Goal: Task Accomplishment & Management: Complete application form

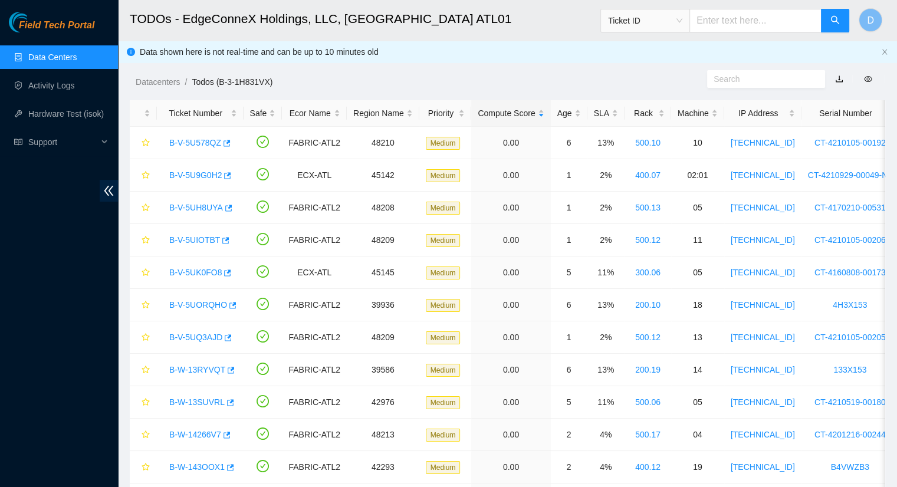
click at [61, 62] on link "Data Centers" at bounding box center [52, 57] width 48 height 9
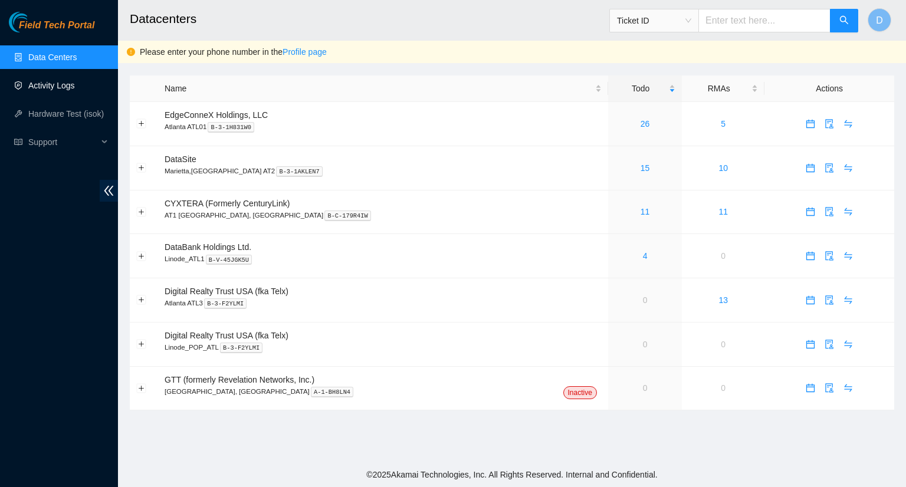
click at [67, 88] on link "Activity Logs" at bounding box center [51, 85] width 47 height 9
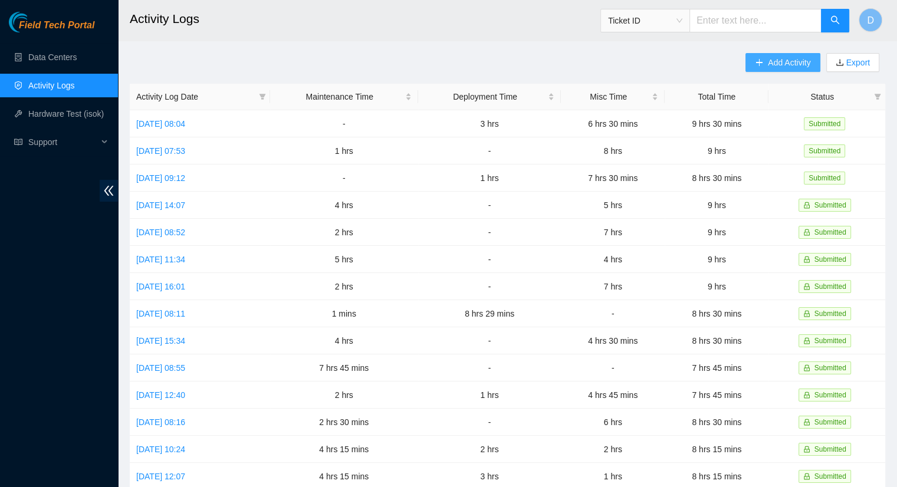
click at [771, 61] on span "Add Activity" at bounding box center [789, 62] width 42 height 13
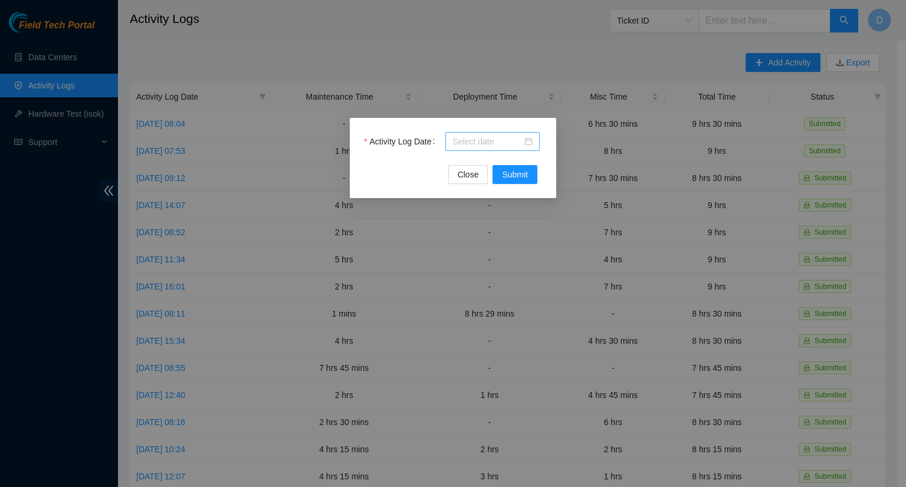
click at [514, 142] on input "Activity Log Date" at bounding box center [488, 141] width 70 height 13
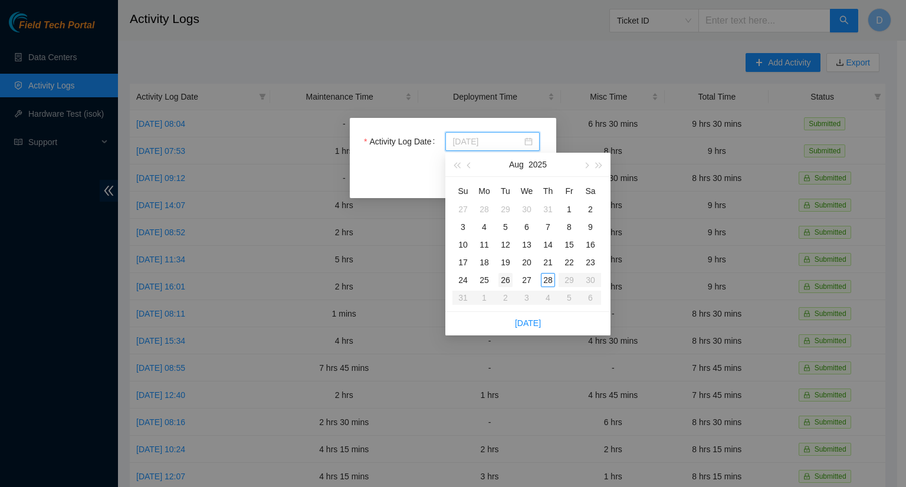
type input "[DATE]"
click at [504, 281] on div "26" at bounding box center [506, 280] width 14 height 14
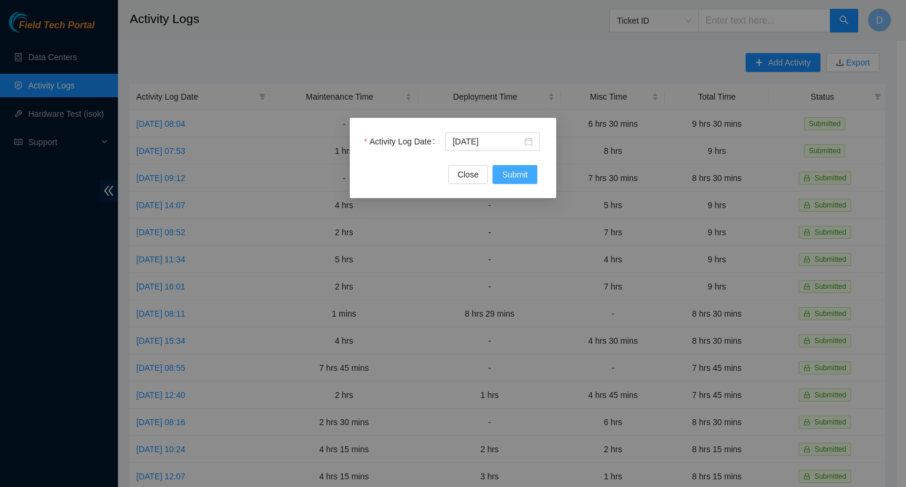
click at [506, 175] on span "Submit" at bounding box center [515, 174] width 26 height 13
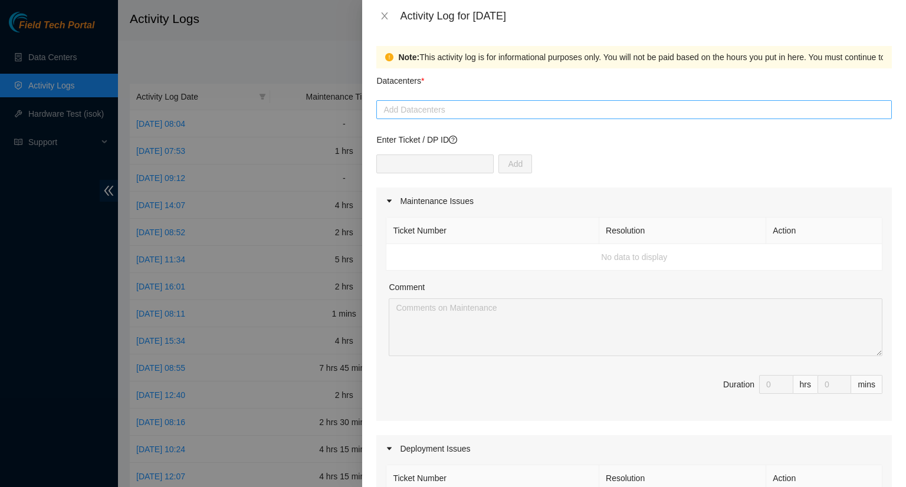
click at [476, 106] on div at bounding box center [634, 110] width 510 height 14
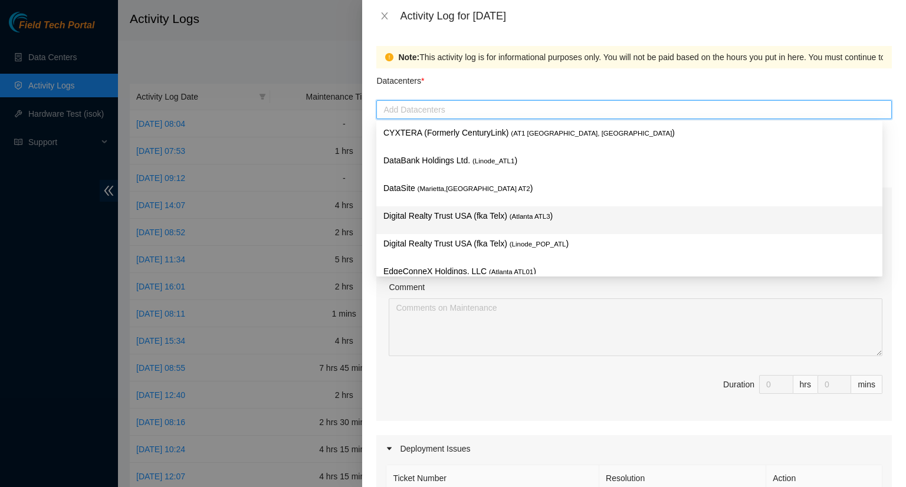
click at [489, 225] on div "Digital Realty Trust USA (fka Telx) ( [GEOGRAPHIC_DATA] ATL3 )" at bounding box center [629, 220] width 492 height 22
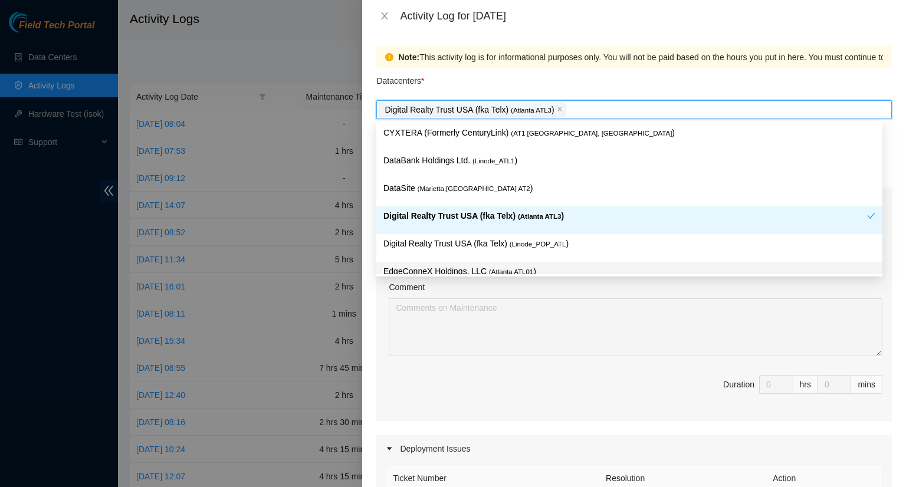
click at [640, 291] on div "Comment" at bounding box center [636, 290] width 494 height 18
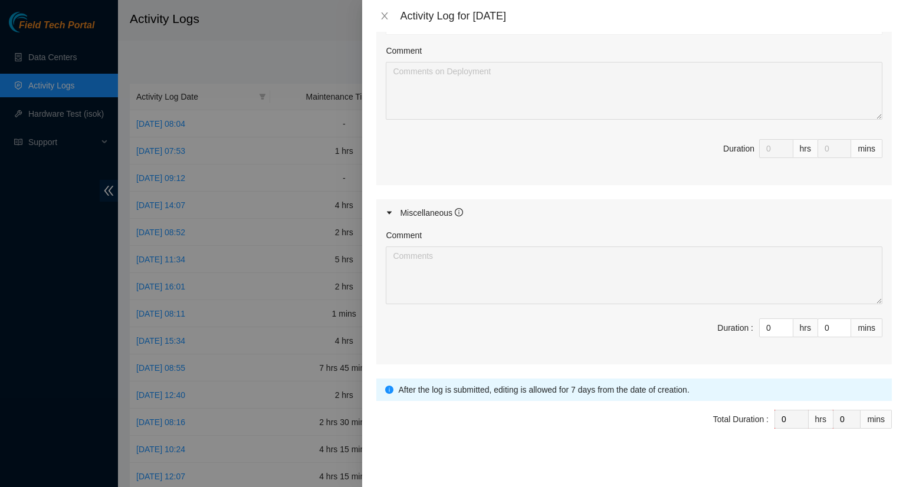
scroll to position [486, 0]
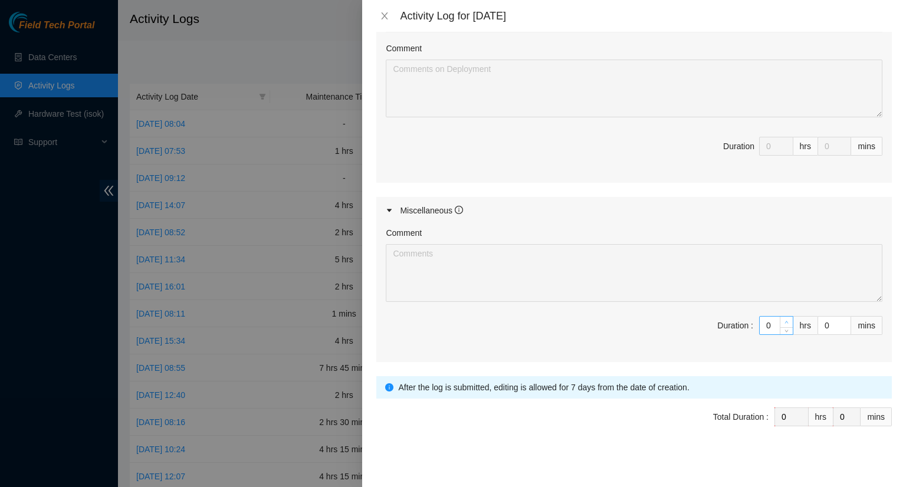
type input "1"
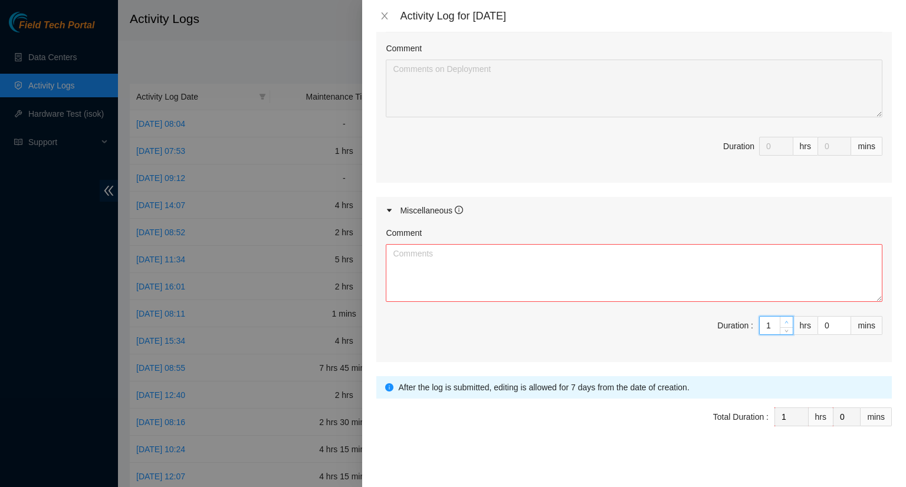
click at [783, 321] on span "up" at bounding box center [786, 322] width 7 height 7
type input "2"
click at [783, 321] on span "up" at bounding box center [786, 322] width 7 height 7
type input "3"
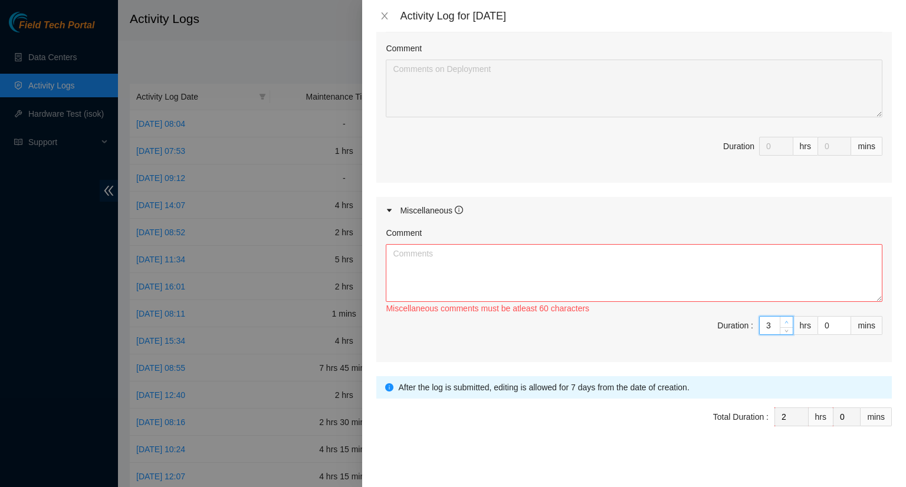
type input "3"
click at [783, 321] on span "up" at bounding box center [786, 322] width 7 height 7
type input "4"
click at [783, 321] on span "up" at bounding box center [786, 322] width 7 height 7
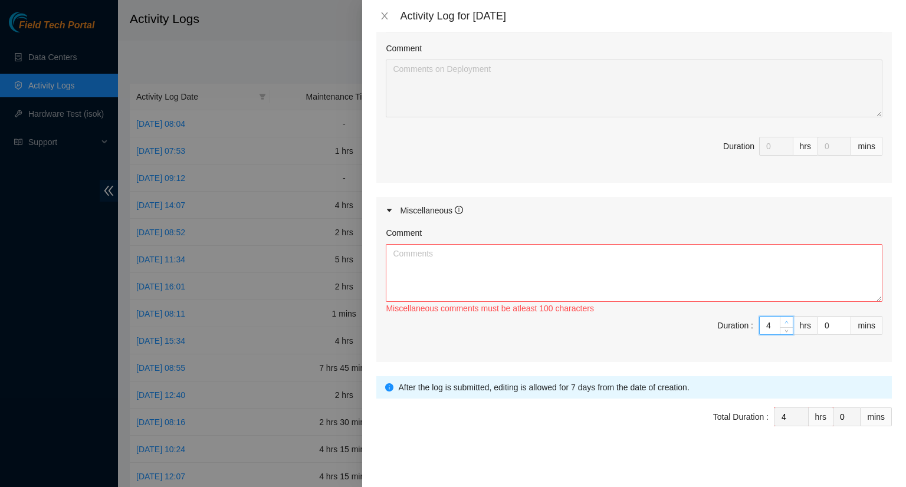
type input "5"
click at [783, 321] on span "up" at bounding box center [786, 322] width 7 height 7
type input "6"
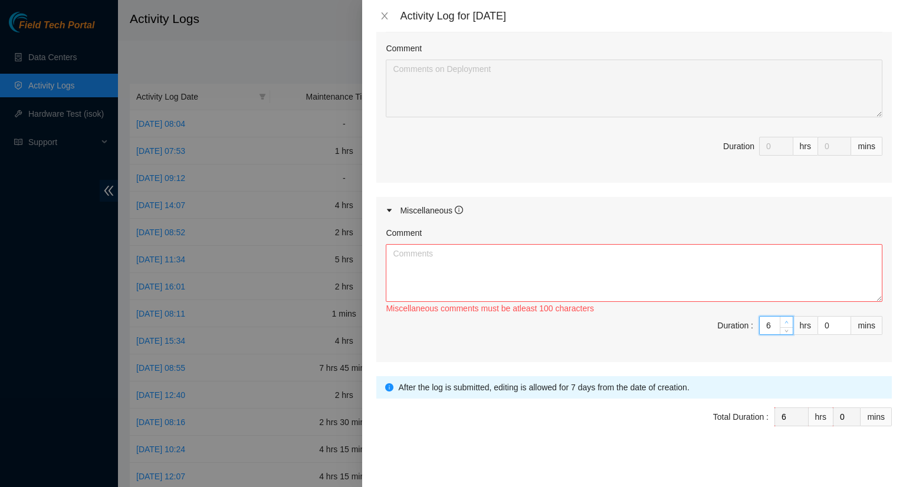
click at [783, 321] on span "up" at bounding box center [786, 322] width 7 height 7
type input "7"
click at [783, 321] on span "up" at bounding box center [786, 322] width 7 height 7
type input "8"
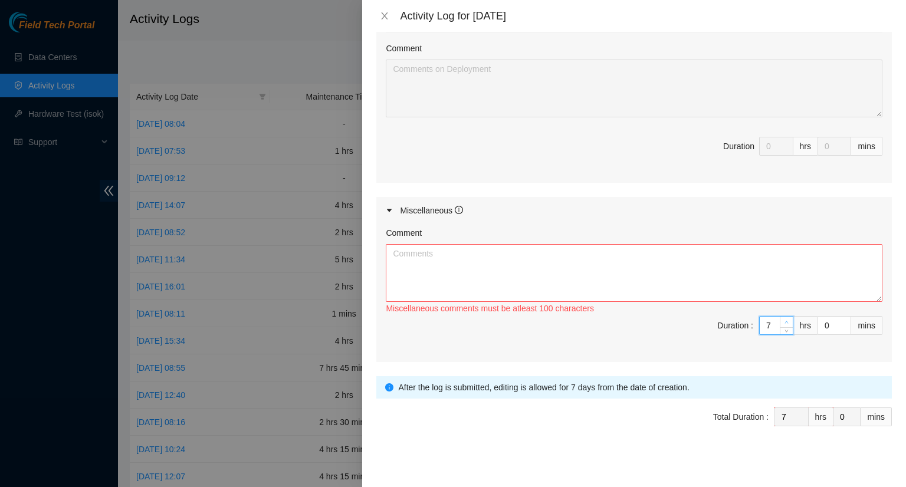
type input "8"
click at [783, 321] on span "up" at bounding box center [786, 322] width 7 height 7
type input "9"
click at [783, 321] on span "up" at bounding box center [786, 322] width 7 height 7
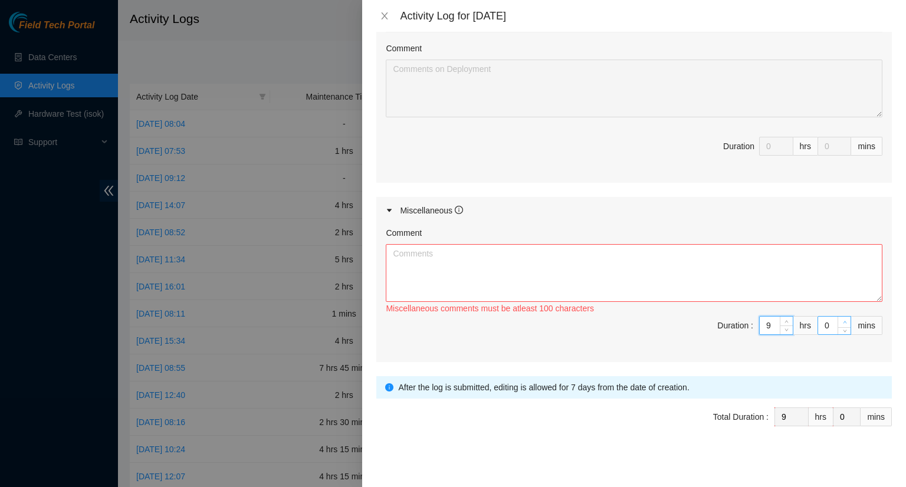
type input "1"
type input "2"
click at [841, 319] on span "up" at bounding box center [844, 322] width 7 height 7
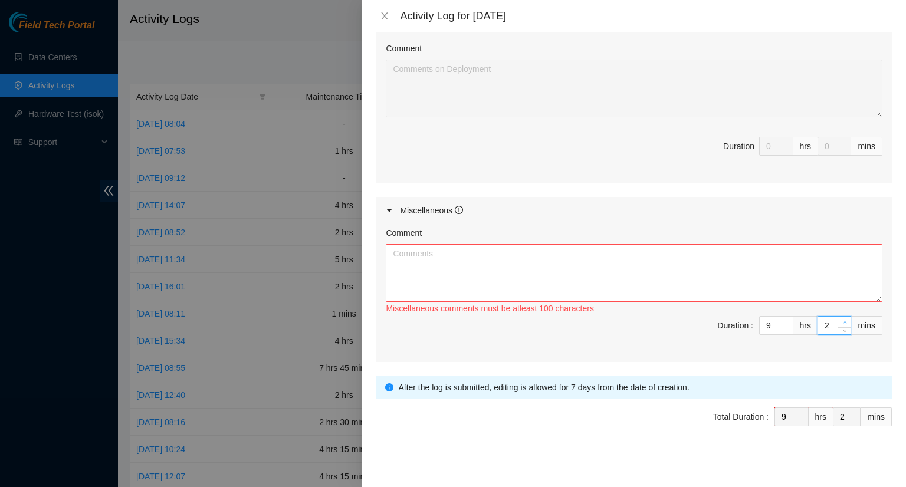
type input "3"
type input "4"
click at [841, 319] on span "up" at bounding box center [844, 322] width 7 height 7
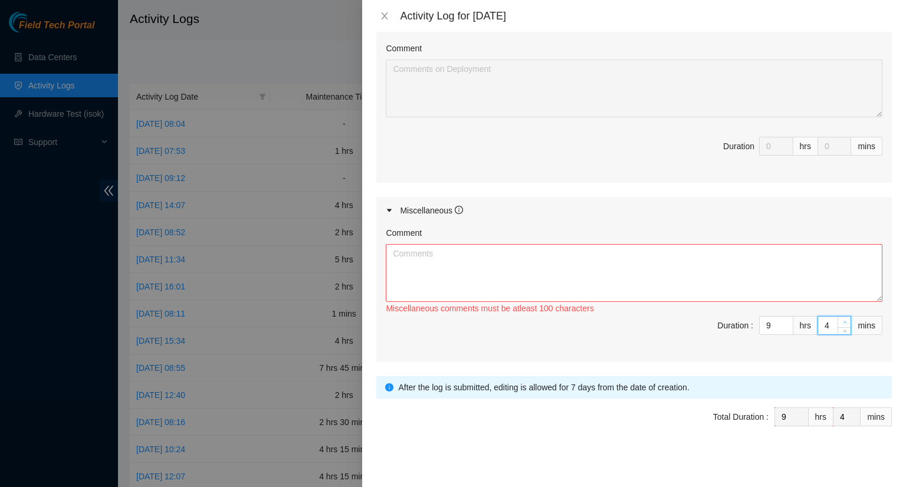
type input "5"
click at [841, 319] on span "up" at bounding box center [844, 322] width 7 height 7
type input "6"
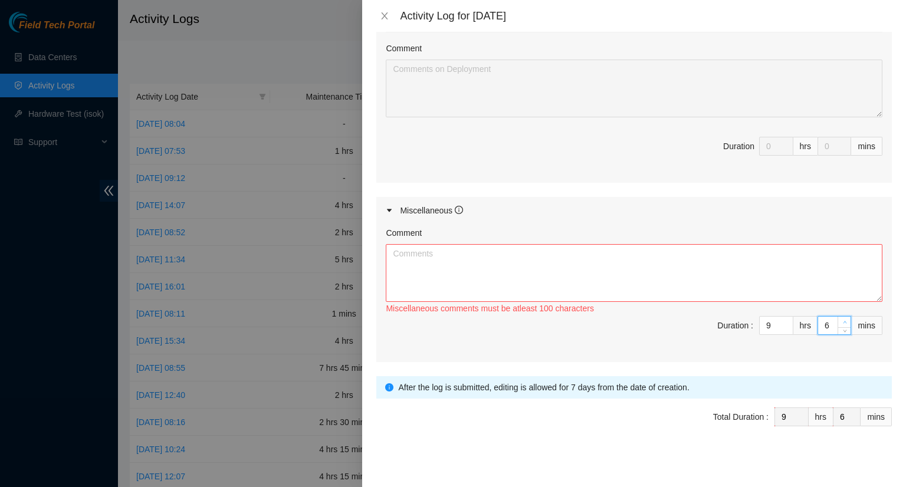
click at [841, 319] on span "up" at bounding box center [844, 322] width 7 height 7
type input "7"
click at [841, 319] on span "up" at bounding box center [844, 322] width 7 height 7
type input "8"
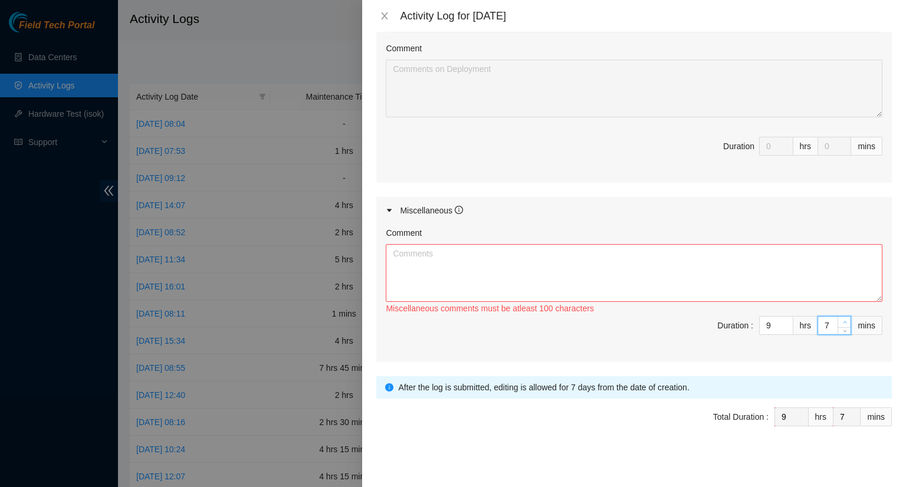
type input "8"
click at [841, 319] on span "up" at bounding box center [844, 322] width 7 height 7
type input "9"
click at [841, 319] on span "up" at bounding box center [844, 322] width 7 height 7
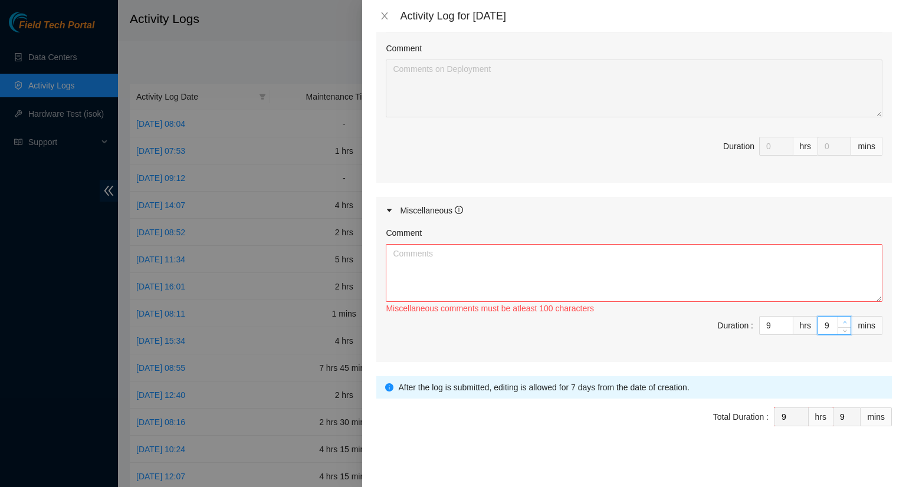
type input "10"
click at [841, 319] on span "up" at bounding box center [844, 322] width 7 height 7
type input "11"
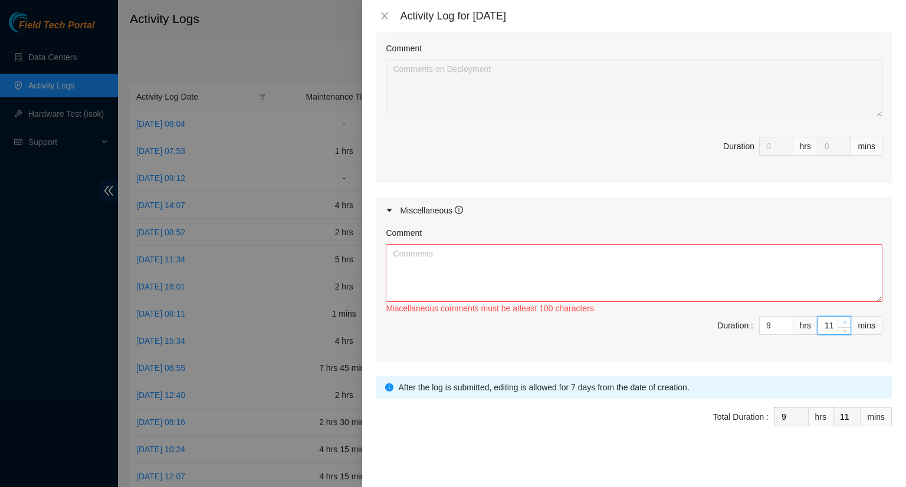
click at [841, 319] on span "up" at bounding box center [844, 322] width 7 height 7
type input "12"
click at [841, 319] on span "up" at bounding box center [844, 322] width 7 height 7
type input "13"
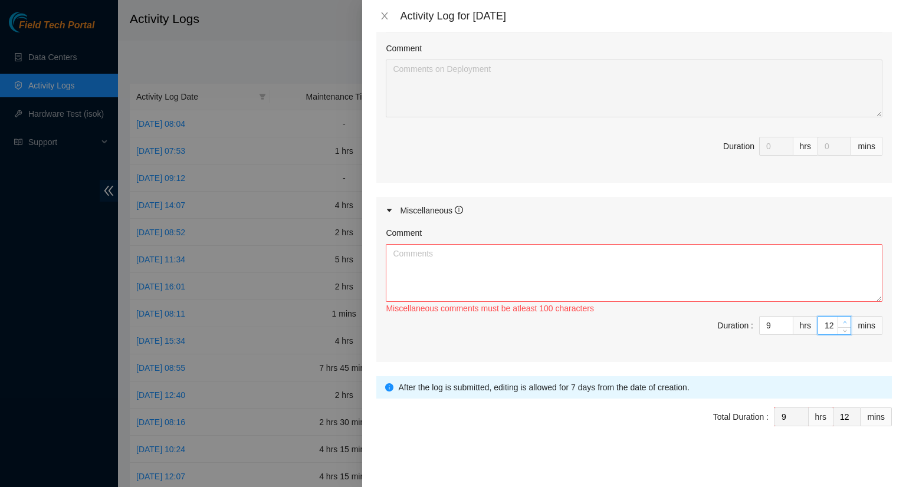
type input "13"
click at [841, 319] on span "up" at bounding box center [844, 322] width 7 height 7
type input "14"
click at [841, 319] on span "up" at bounding box center [844, 322] width 7 height 7
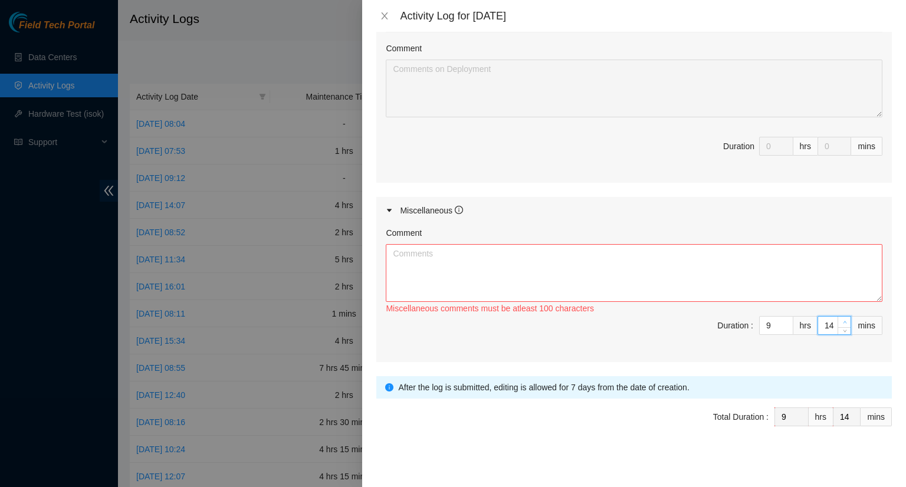
type input "15"
click at [841, 319] on span "up" at bounding box center [844, 322] width 7 height 7
type input "16"
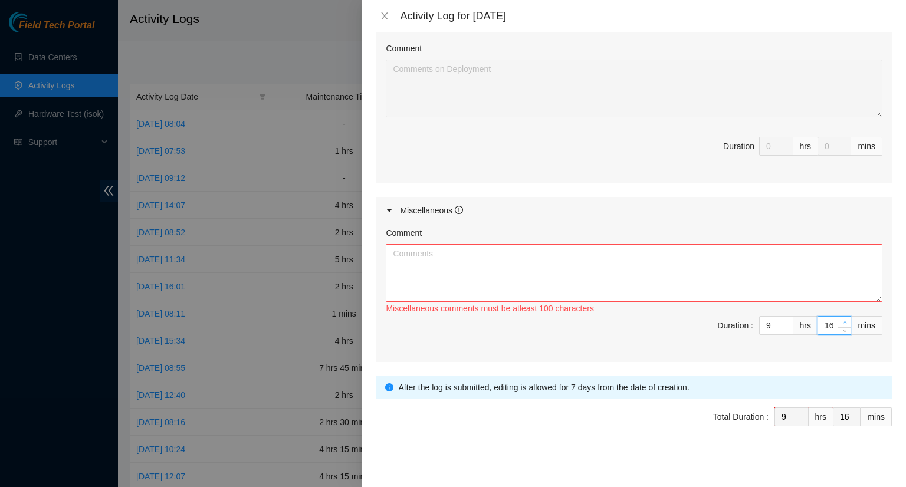
click at [841, 319] on span "up" at bounding box center [844, 322] width 7 height 7
type input "17"
click at [841, 319] on span "up" at bounding box center [844, 322] width 7 height 7
type input "18"
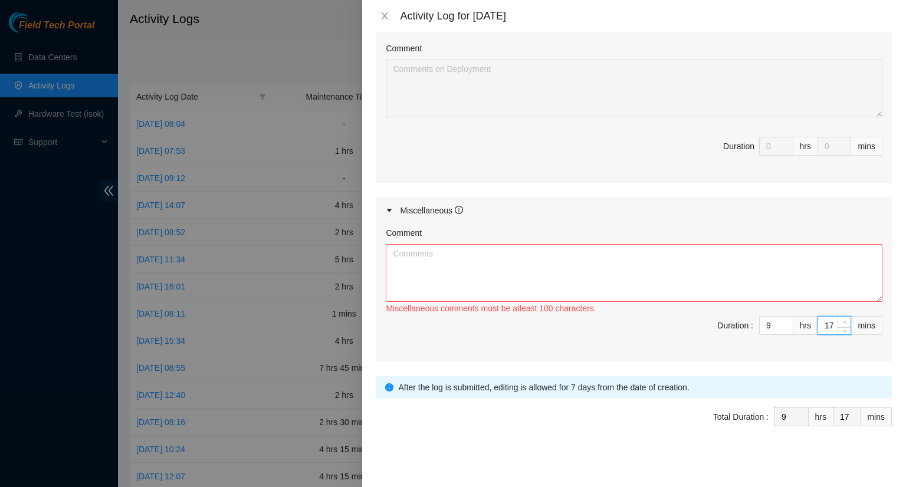
type input "18"
click at [841, 319] on span "up" at bounding box center [844, 322] width 7 height 7
type input "19"
click at [841, 319] on span "up" at bounding box center [844, 322] width 7 height 7
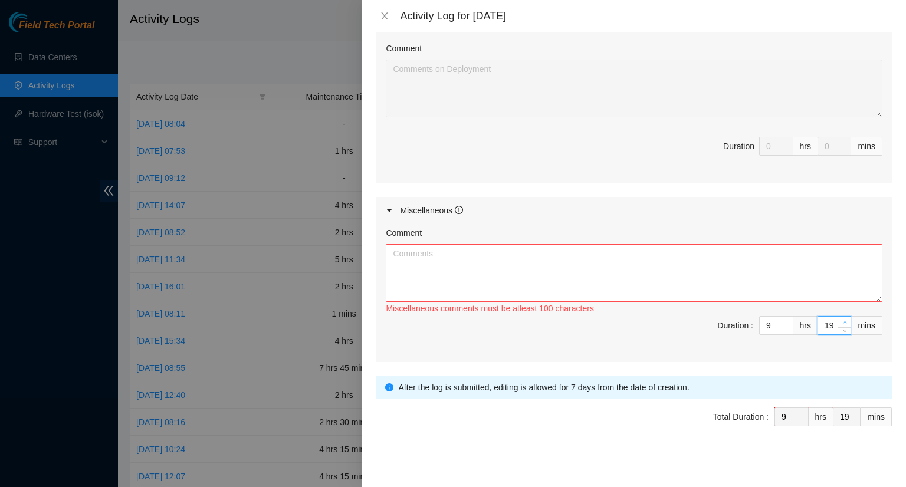
type input "20"
click at [841, 319] on span "up" at bounding box center [844, 322] width 7 height 7
type input "21"
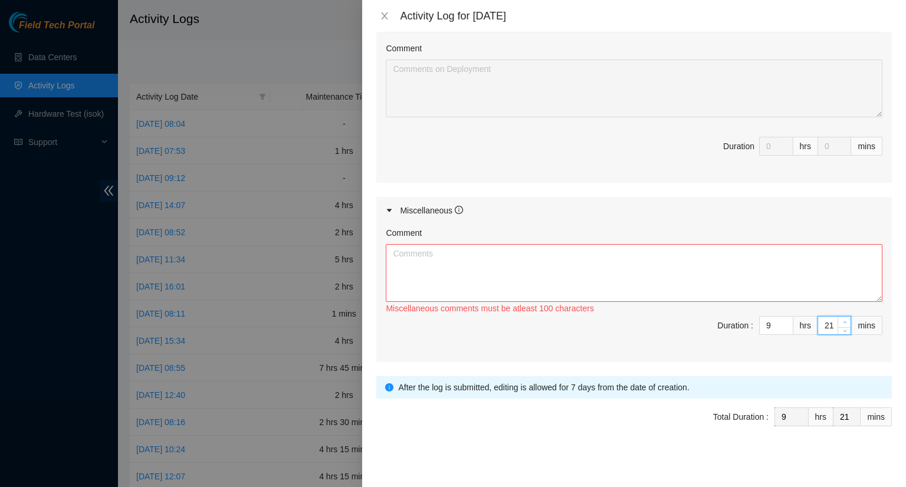
click at [841, 319] on span "up" at bounding box center [844, 322] width 7 height 7
type input "22"
click at [841, 319] on span "up" at bounding box center [844, 322] width 7 height 7
type input "23"
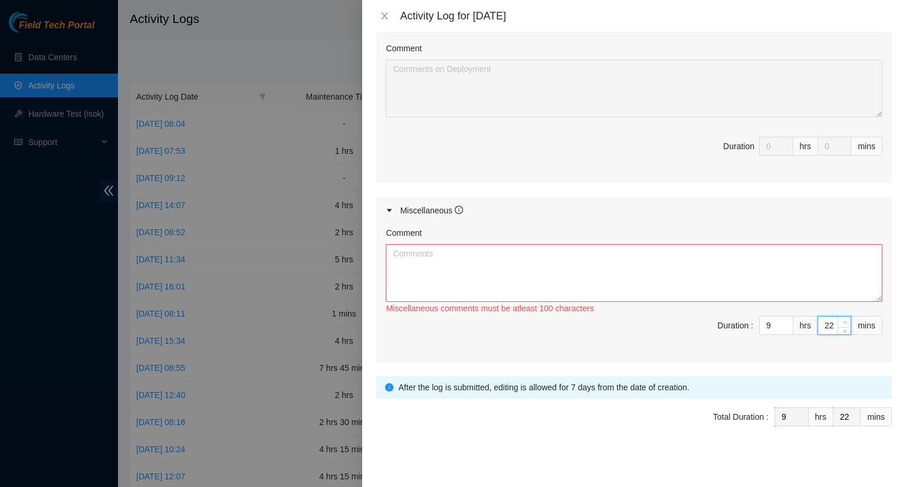
type input "23"
click at [841, 319] on span "up" at bounding box center [844, 322] width 7 height 7
type input "24"
click at [841, 319] on span "up" at bounding box center [844, 322] width 7 height 7
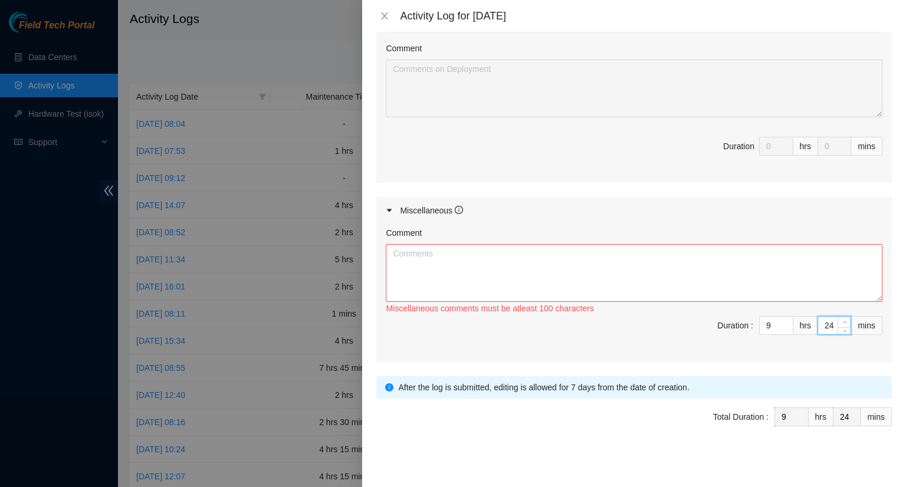
type input "25"
click at [841, 319] on span "up" at bounding box center [844, 322] width 7 height 7
type input "26"
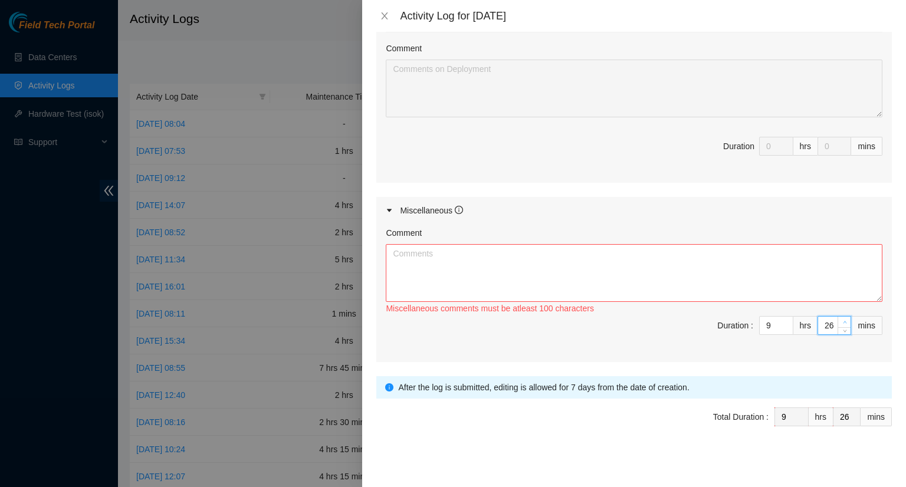
click at [841, 319] on span "up" at bounding box center [844, 322] width 7 height 7
type input "27"
click at [841, 319] on span "up" at bounding box center [844, 322] width 7 height 7
type input "28"
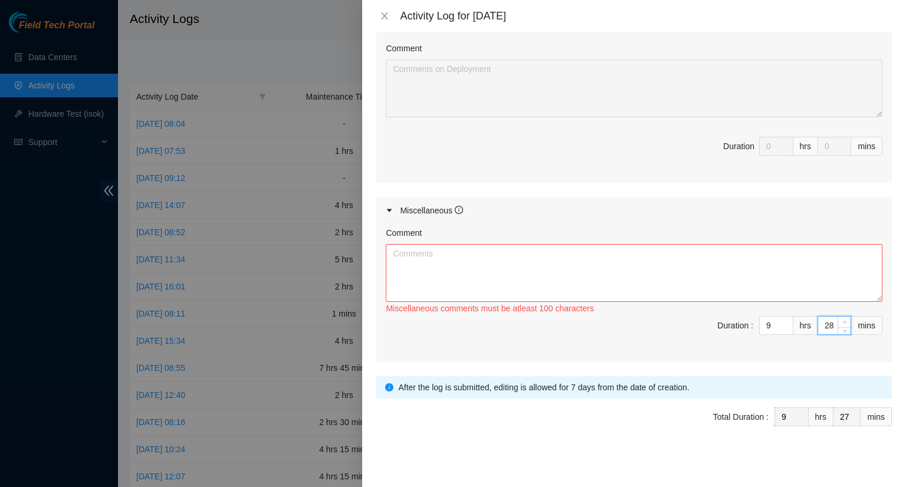
type input "28"
click at [841, 319] on span "up" at bounding box center [844, 322] width 7 height 7
type input "29"
click at [841, 319] on span "up" at bounding box center [844, 322] width 7 height 7
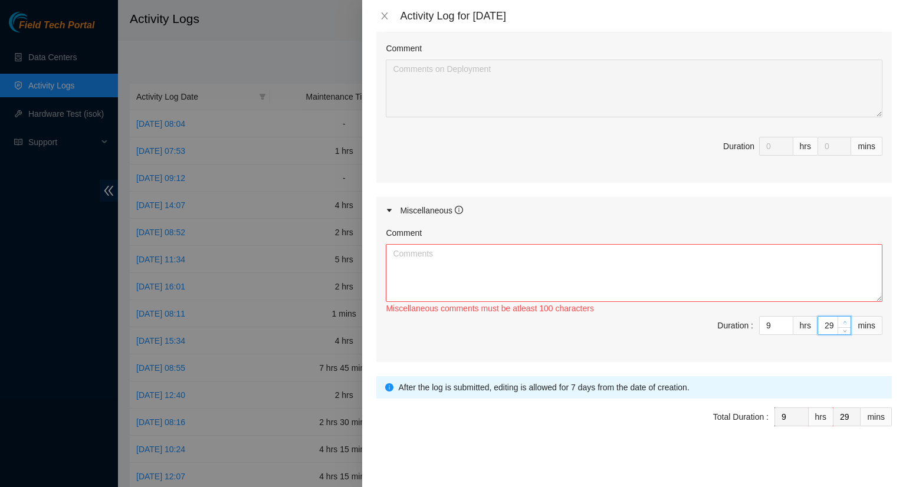
type input "30"
click at [841, 319] on span "up" at bounding box center [844, 322] width 7 height 7
click at [576, 277] on textarea "Comment" at bounding box center [634, 273] width 497 height 58
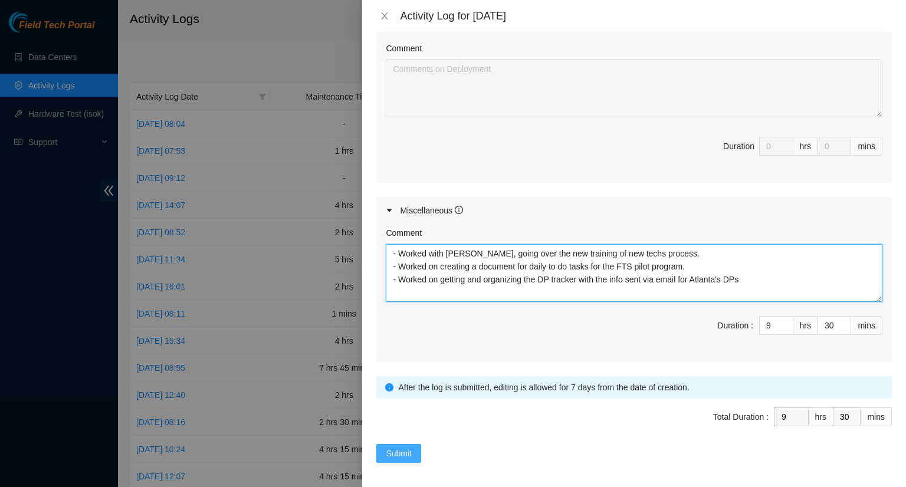
type textarea "- Worked with [PERSON_NAME], going over the new training of new techs process. …"
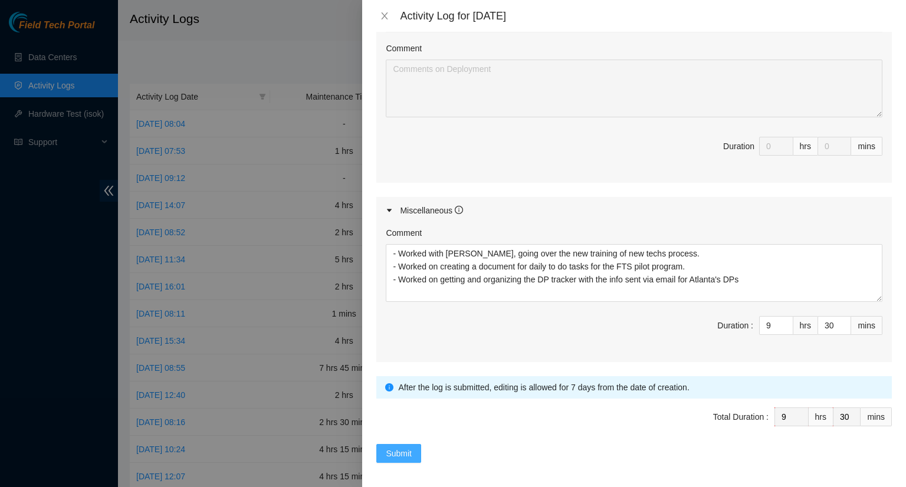
click at [396, 447] on span "Submit" at bounding box center [399, 453] width 26 height 13
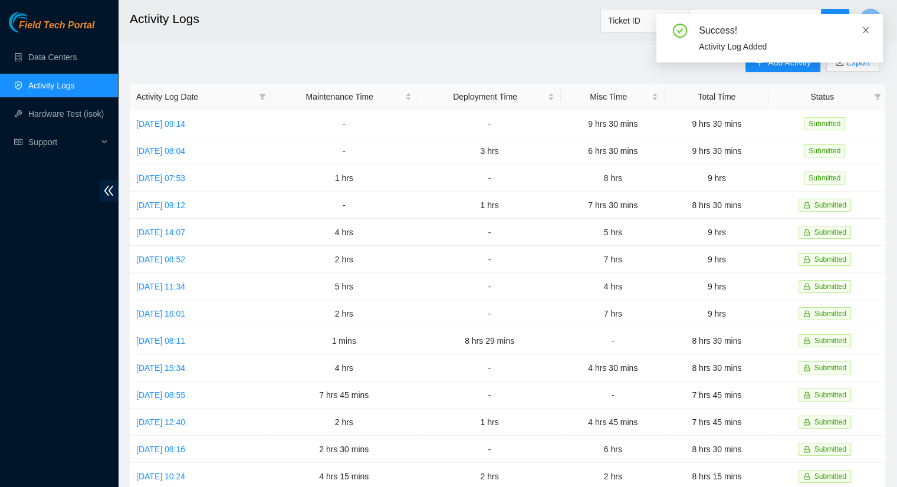
click at [866, 32] on icon "close" at bounding box center [866, 30] width 8 height 8
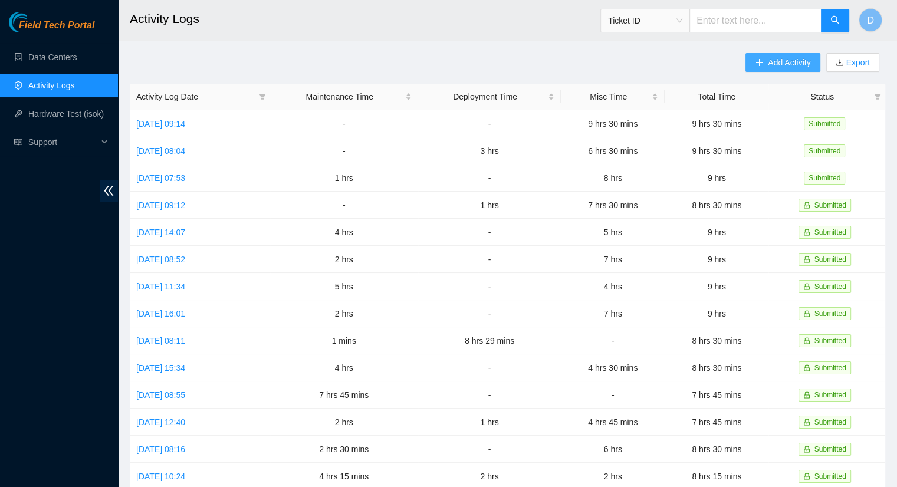
click at [769, 58] on span "Add Activity" at bounding box center [789, 62] width 42 height 13
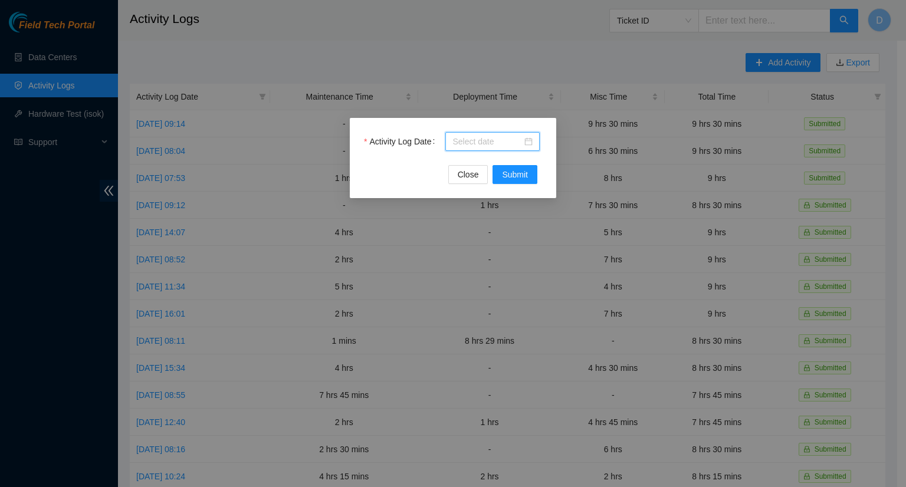
click at [493, 145] on input "Activity Log Date" at bounding box center [488, 141] width 70 height 13
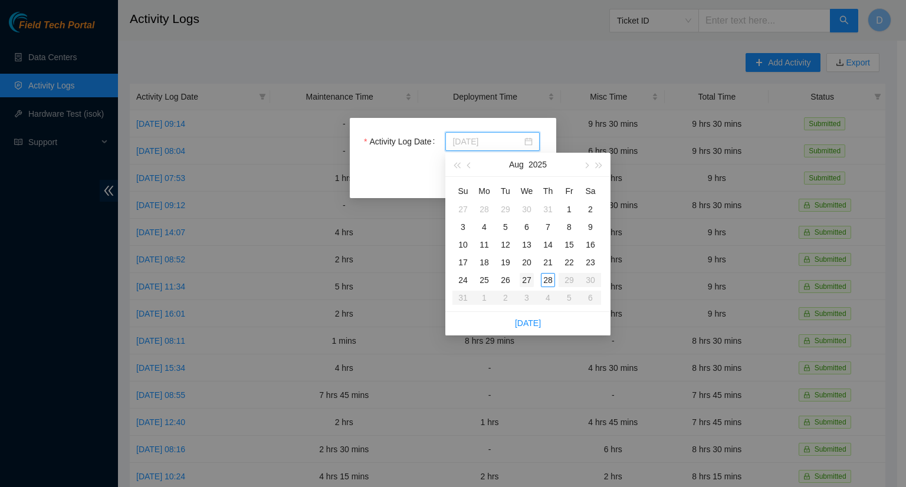
type input "[DATE]"
click at [529, 281] on div "27" at bounding box center [527, 280] width 14 height 14
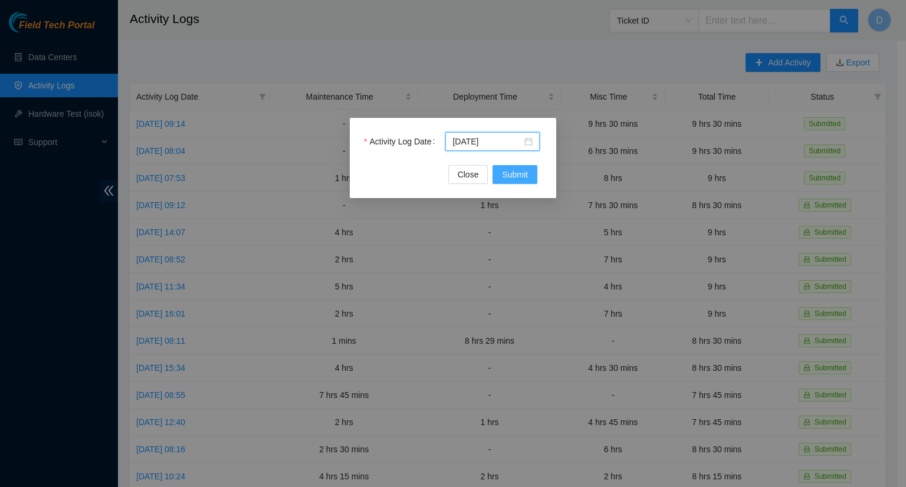
click at [524, 171] on span "Submit" at bounding box center [515, 174] width 26 height 13
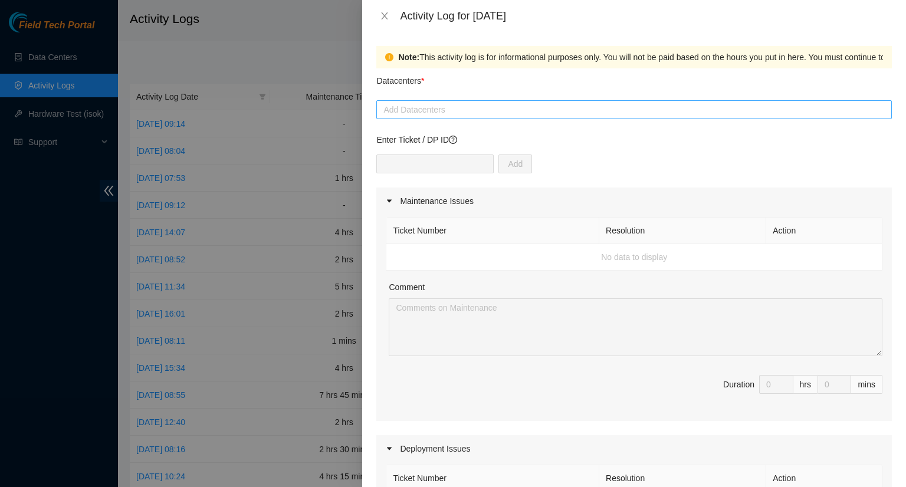
click at [457, 112] on div at bounding box center [634, 110] width 510 height 14
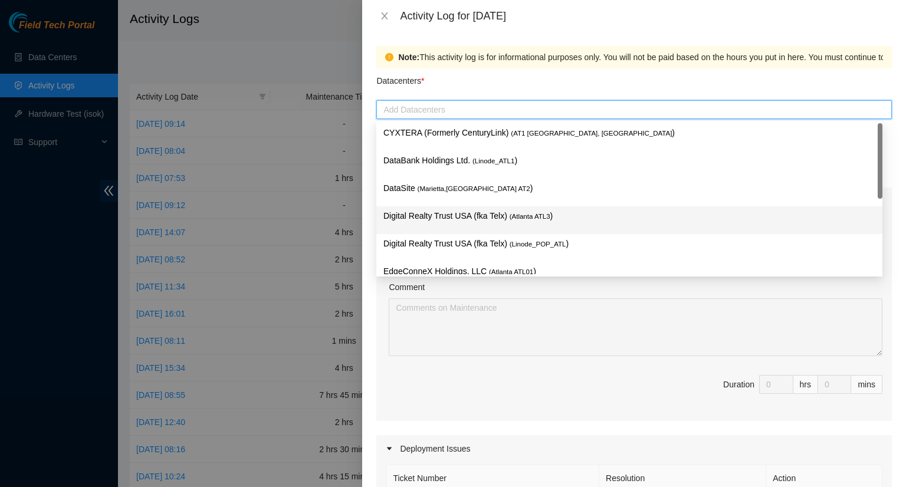
click at [465, 215] on p "Digital Realty Trust USA (fka Telx) ( [GEOGRAPHIC_DATA] ATL3 )" at bounding box center [629, 216] width 492 height 14
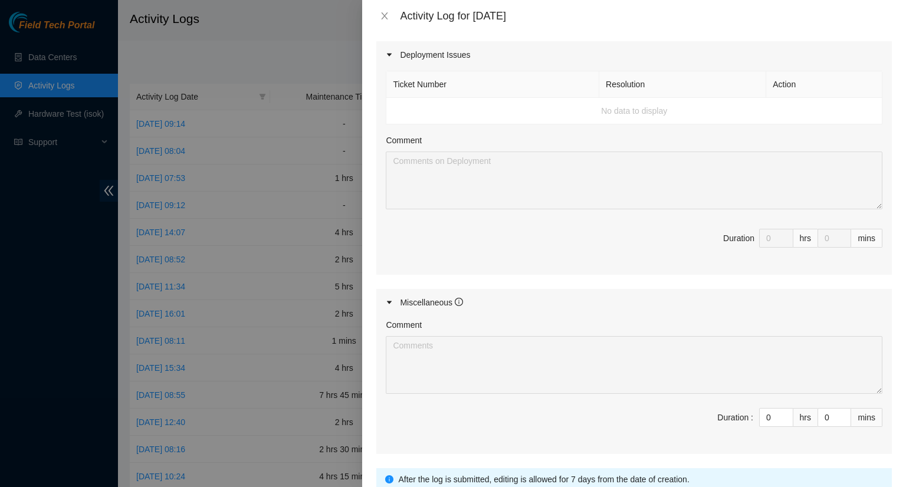
scroll to position [413, 0]
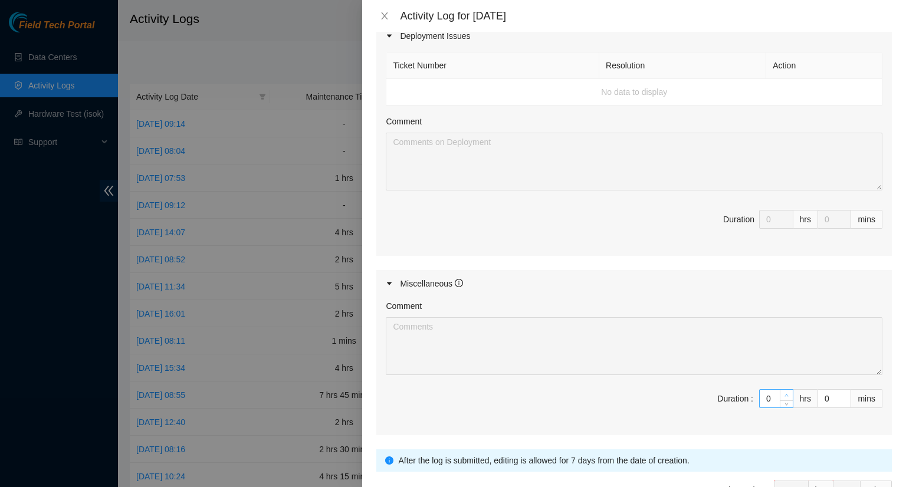
type input "1"
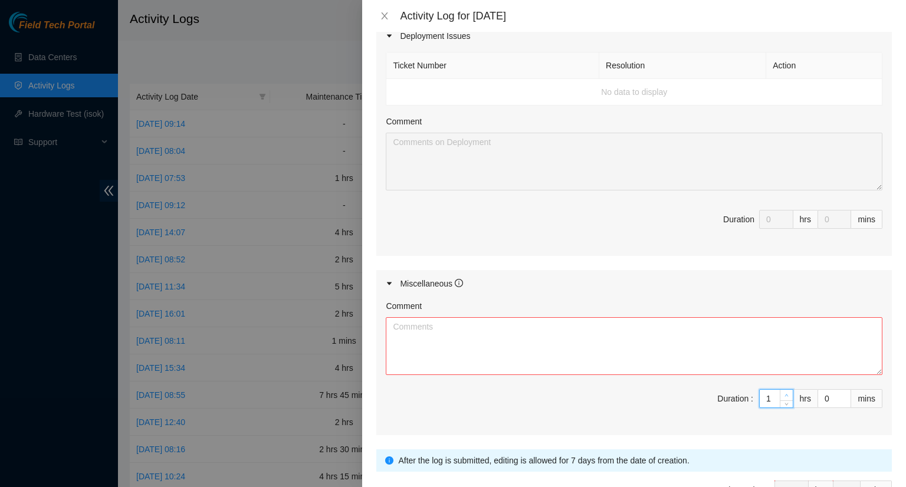
click at [783, 392] on span "up" at bounding box center [786, 395] width 7 height 7
type input "2"
click at [783, 392] on span "up" at bounding box center [786, 395] width 7 height 7
type input "3"
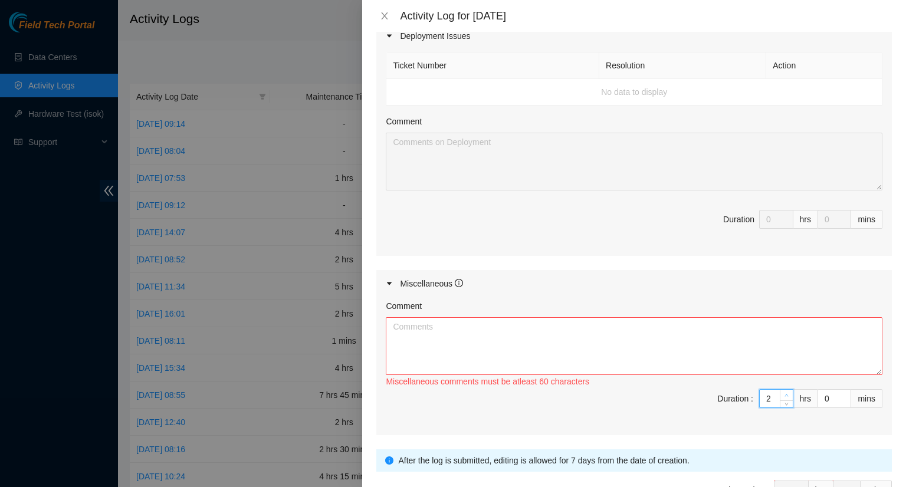
type input "3"
click at [783, 392] on span "up" at bounding box center [786, 395] width 7 height 7
type input "4"
click at [783, 392] on span "up" at bounding box center [786, 395] width 7 height 7
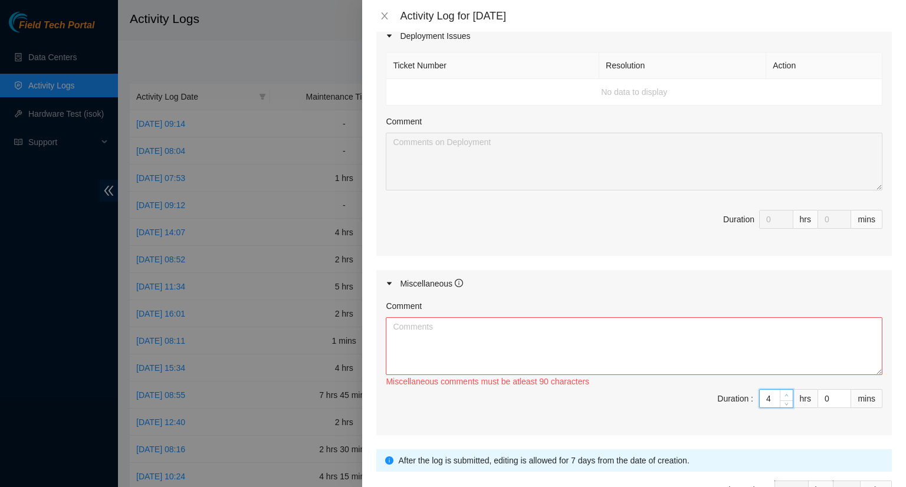
type input "5"
click at [785, 394] on icon "up" at bounding box center [787, 396] width 4 height 4
type input "6"
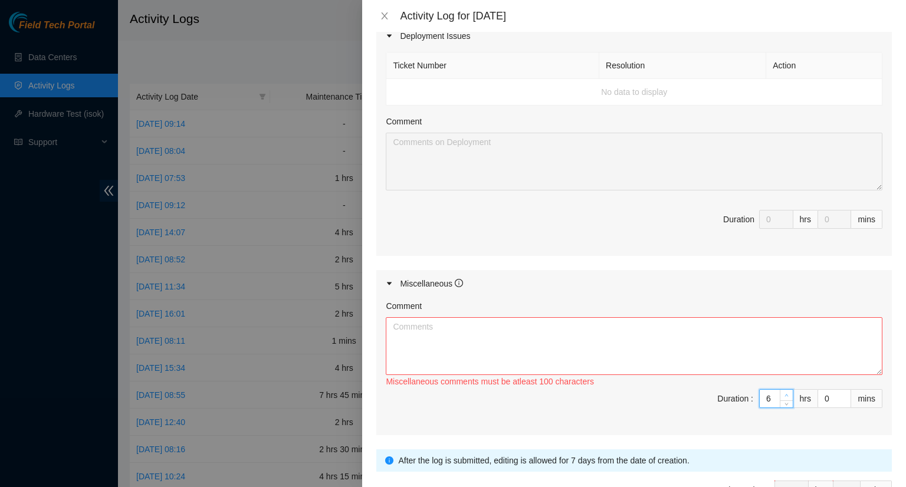
click at [785, 394] on icon "up" at bounding box center [787, 396] width 4 height 4
type input "7"
click at [785, 394] on icon "up" at bounding box center [787, 396] width 4 height 4
type input "8"
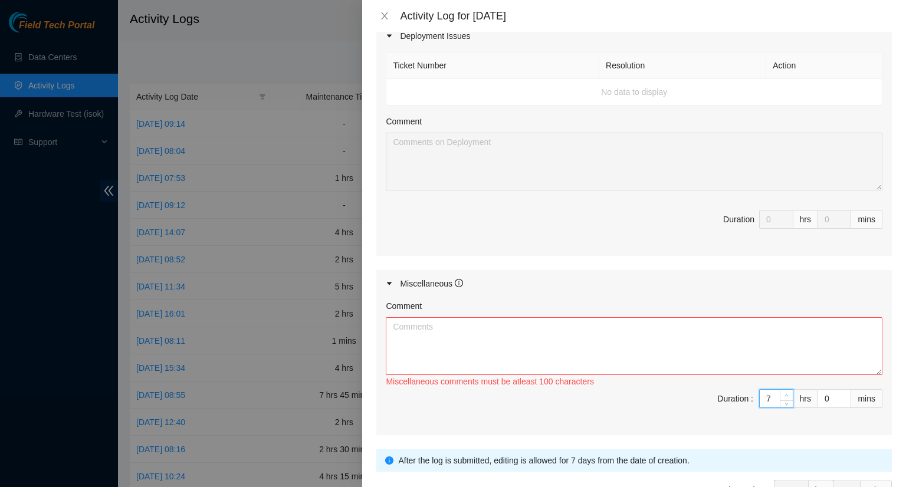
type input "8"
click at [785, 394] on icon "up" at bounding box center [787, 396] width 4 height 4
type input "9"
click at [785, 394] on icon "up" at bounding box center [787, 396] width 4 height 4
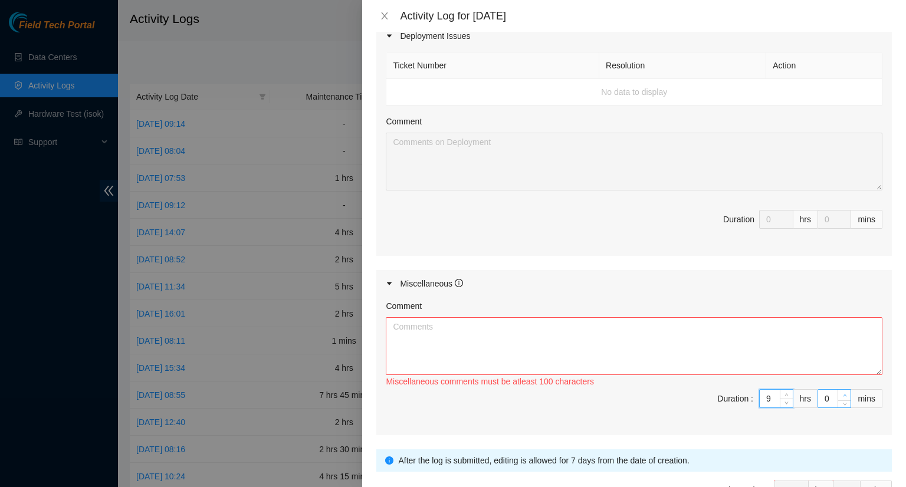
type input "1"
type input "2"
type input "3"
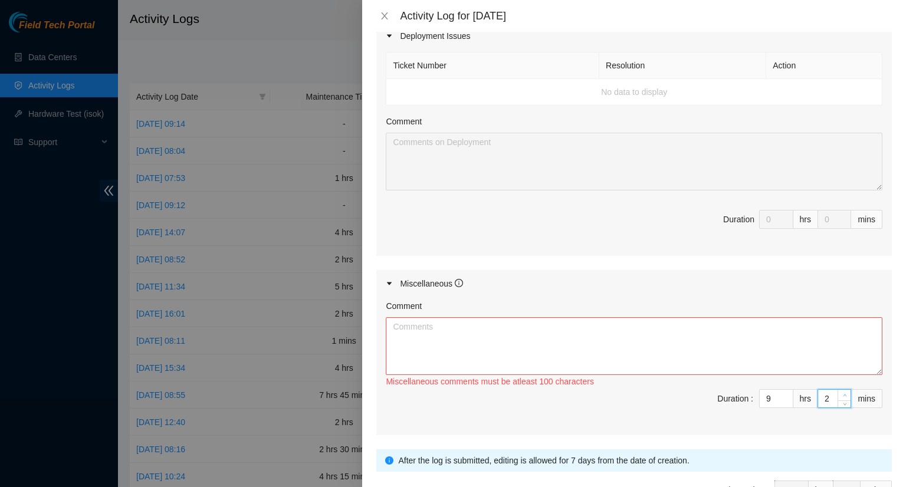
type input "3"
type input "4"
type input "5"
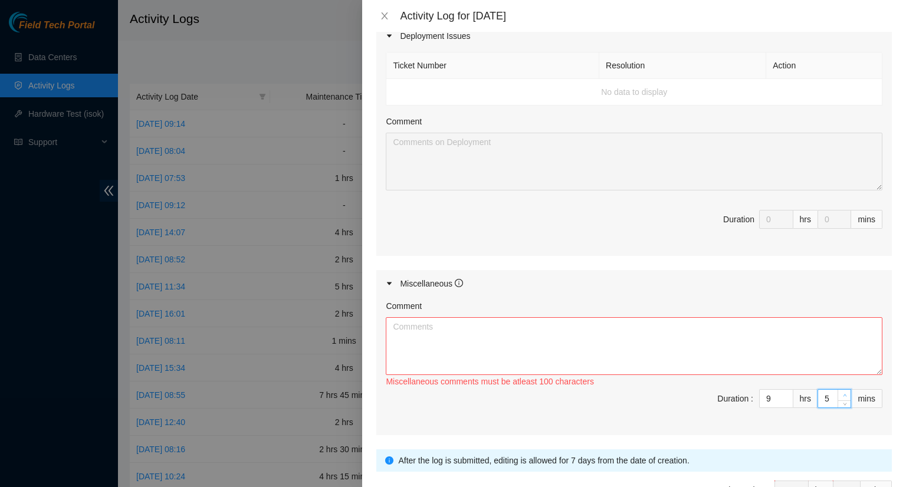
type input "6"
type input "7"
type input "8"
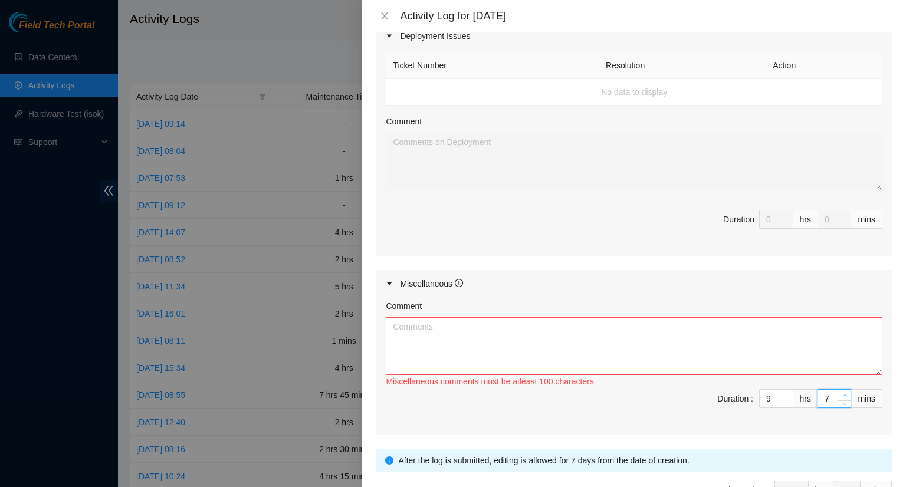
type input "8"
type input "9"
type input "10"
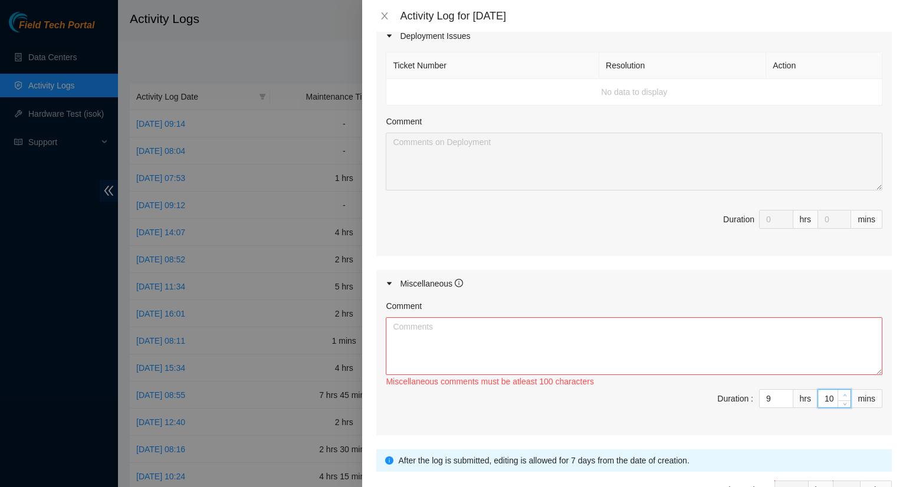
type input "11"
type input "12"
type input "13"
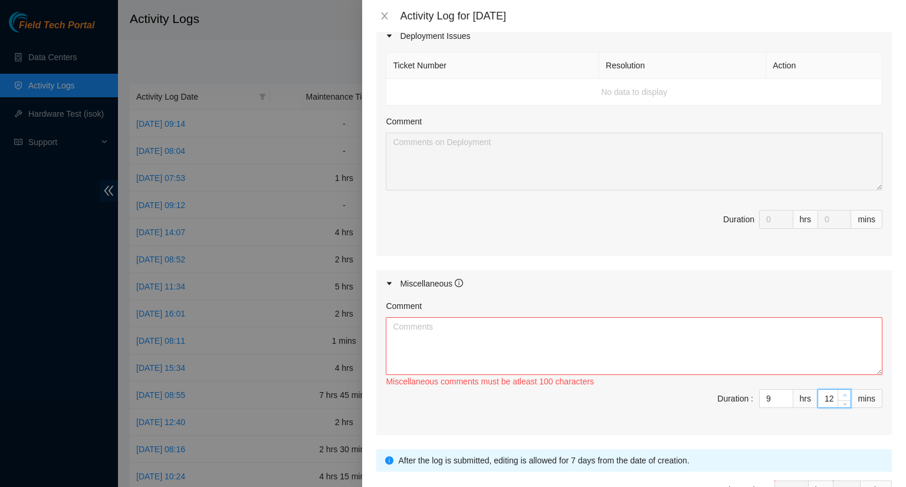
type input "13"
type input "14"
type input "15"
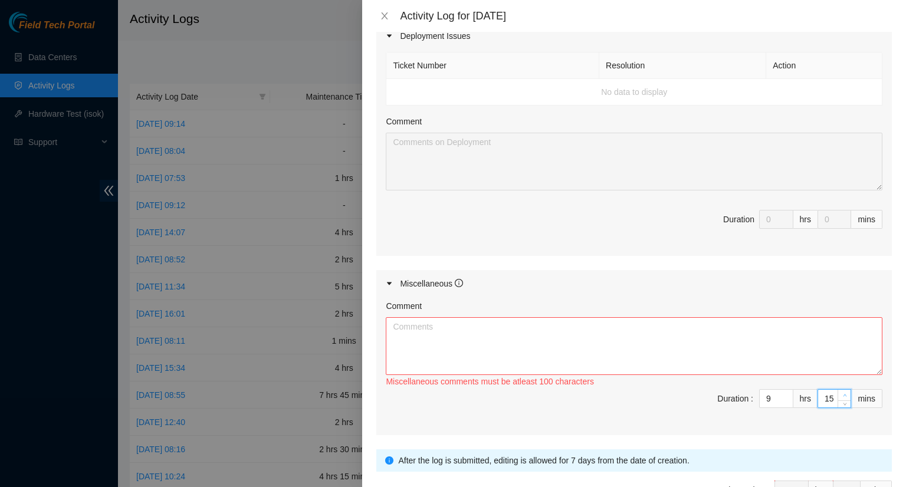
type input "16"
type input "17"
type input "18"
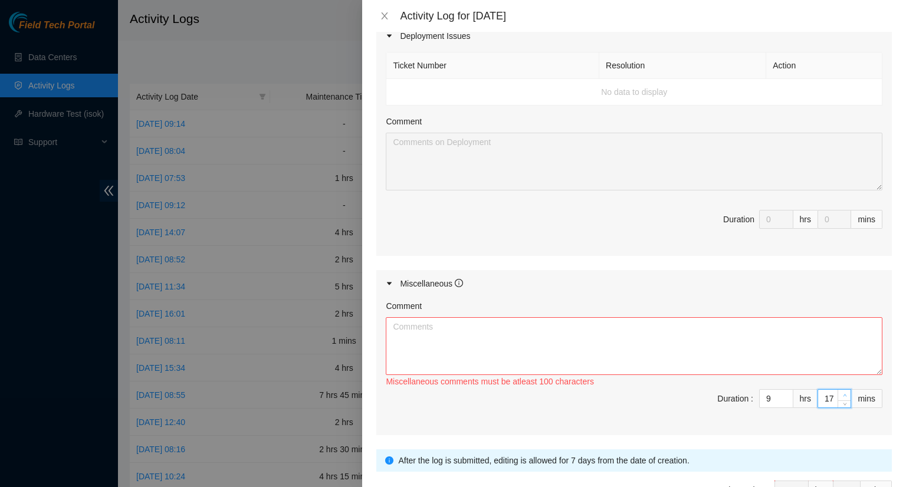
type input "18"
type input "19"
type input "20"
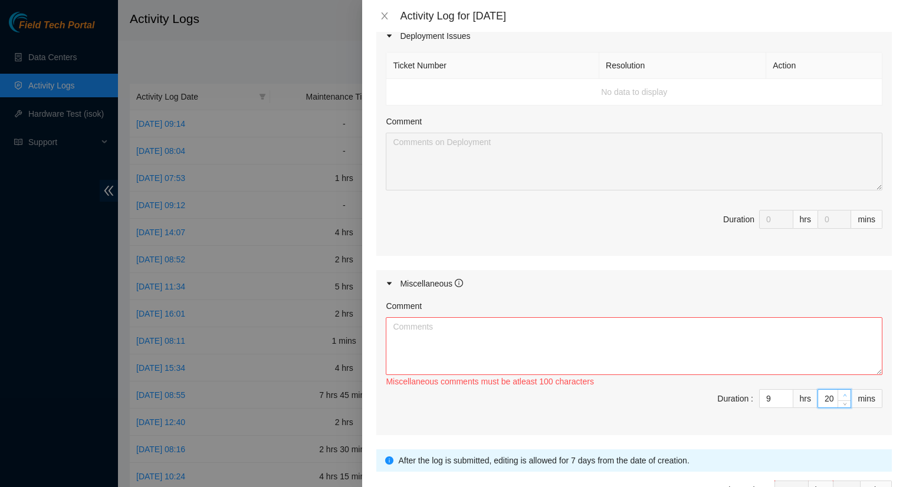
type input "21"
type input "22"
type input "23"
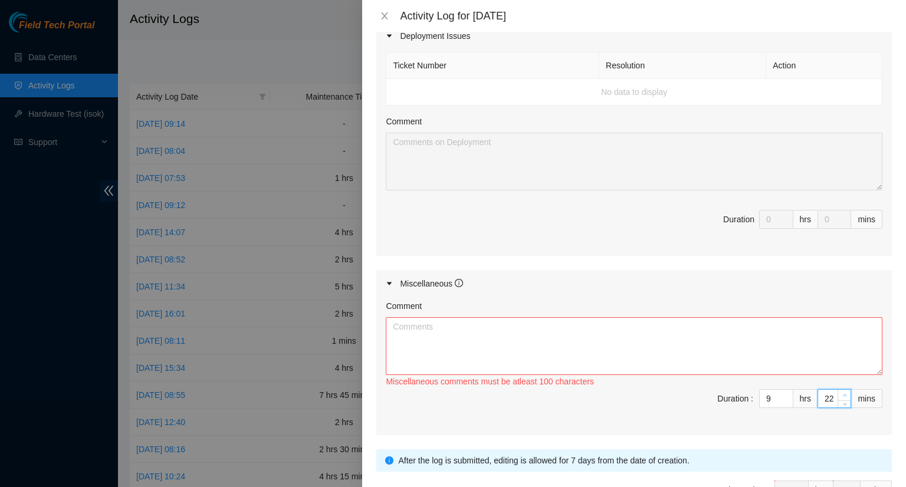
type input "23"
type input "24"
type input "25"
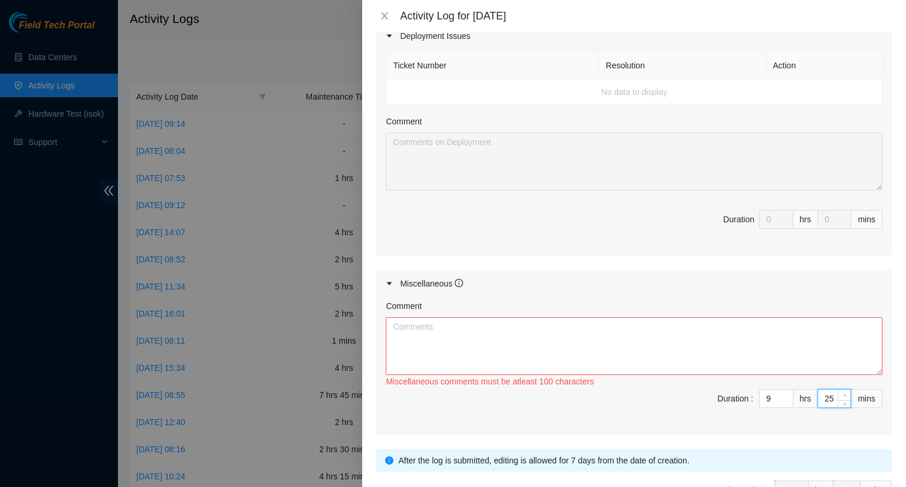
type input "26"
type input "27"
type input "28"
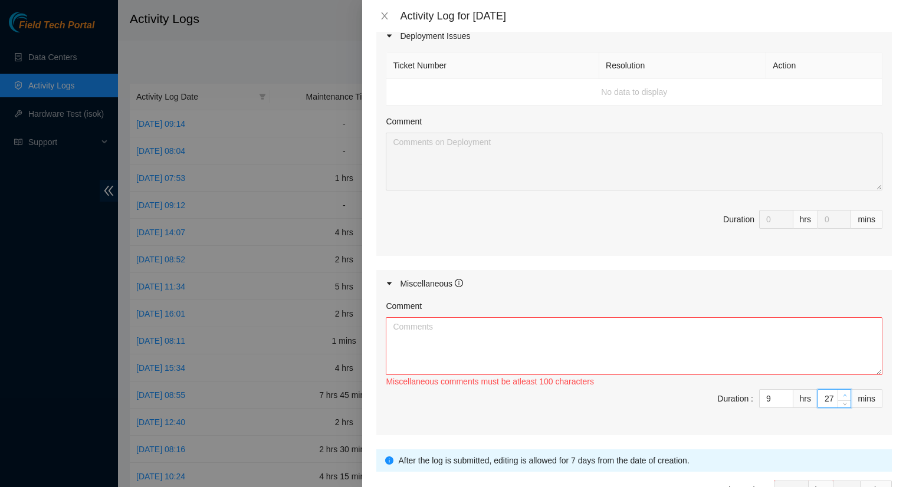
type input "28"
click at [841, 394] on span "up" at bounding box center [844, 395] width 7 height 7
type input "29"
click at [841, 392] on span "up" at bounding box center [844, 395] width 7 height 7
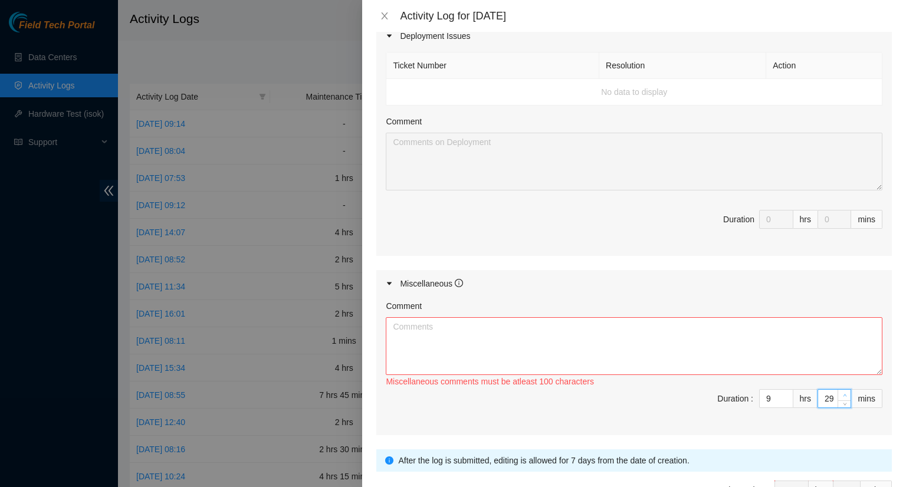
type input "30"
click at [841, 392] on span "up" at bounding box center [844, 395] width 7 height 7
click at [495, 327] on textarea "Comment" at bounding box center [634, 346] width 497 height 58
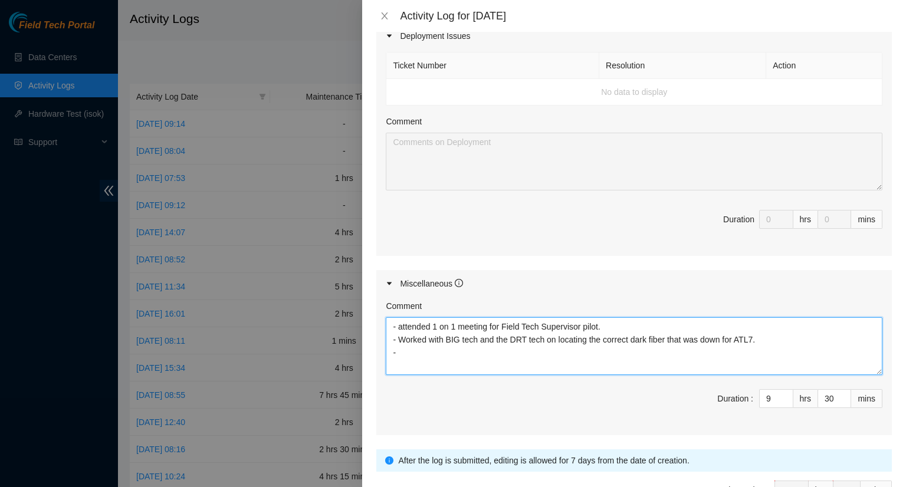
click at [444, 336] on textarea "- attended 1 on 1 meeting for Field Tech Supervisor pilot. - Worked with BIG te…" at bounding box center [634, 346] width 497 height 58
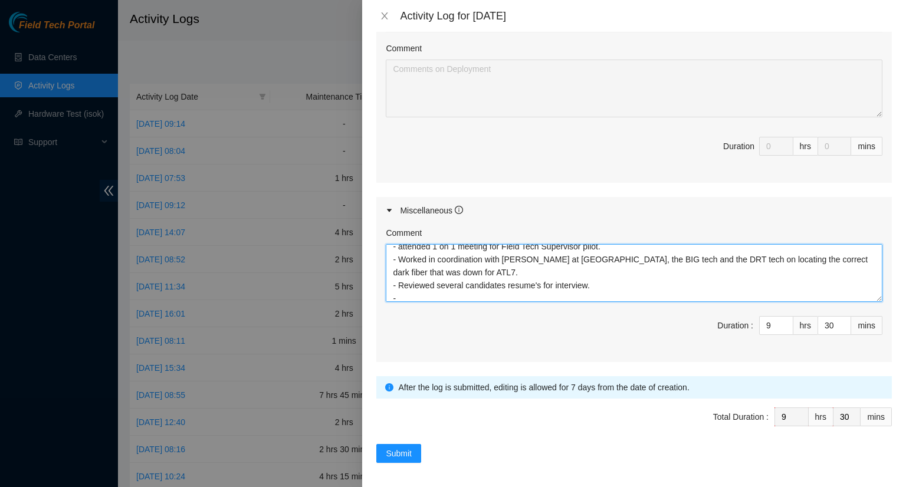
scroll to position [13, 0]
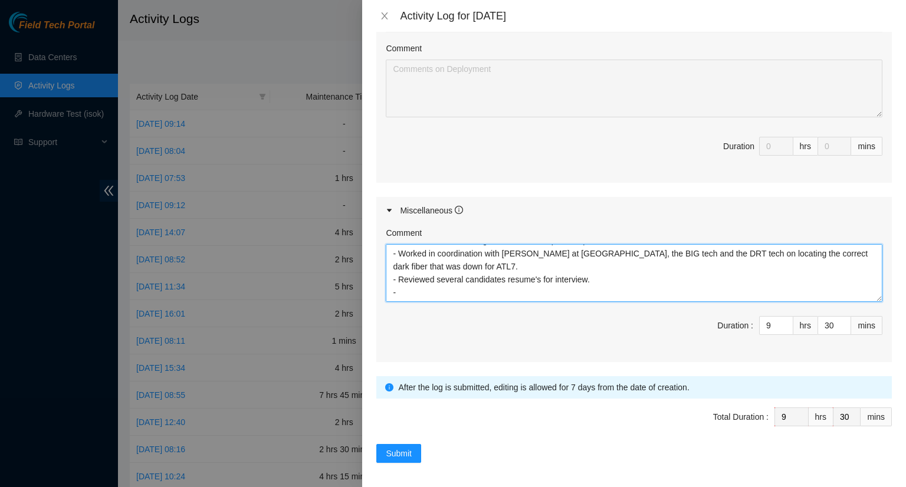
click at [406, 293] on textarea "- attended 1 on 1 meeting for Field Tech Supervisor pilot. - Worked in coordina…" at bounding box center [634, 273] width 497 height 58
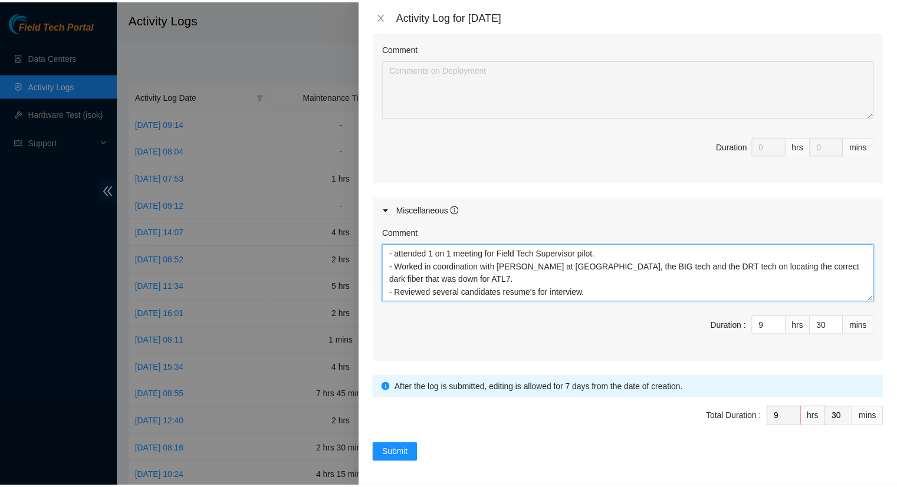
scroll to position [0, 0]
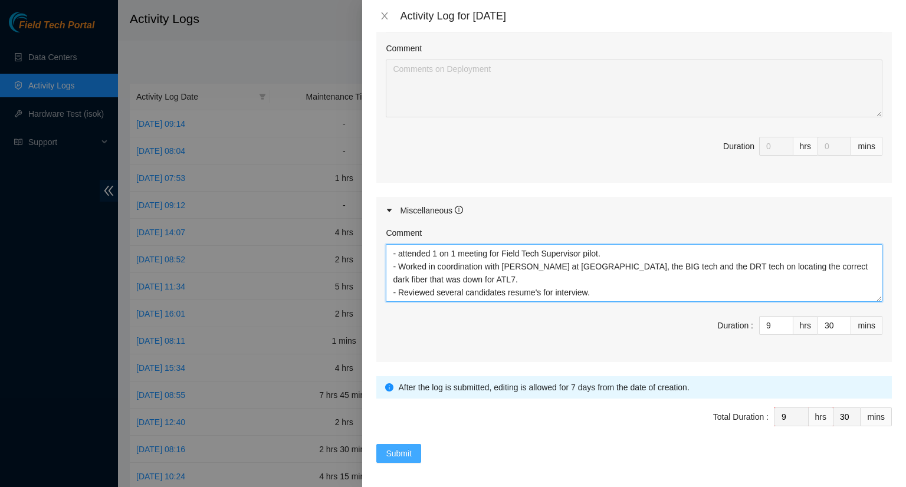
type textarea "- attended 1 on 1 meeting for Field Tech Supervisor pilot. - Worked in coordina…"
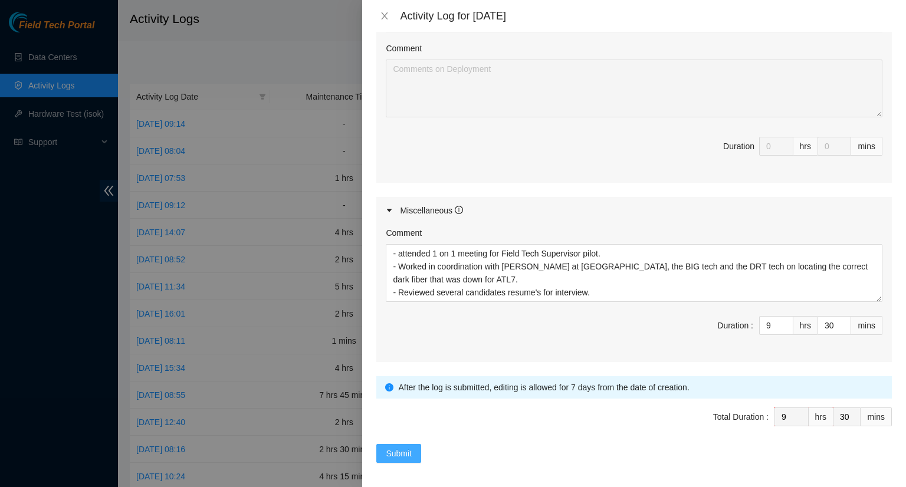
click at [401, 451] on span "Submit" at bounding box center [399, 453] width 26 height 13
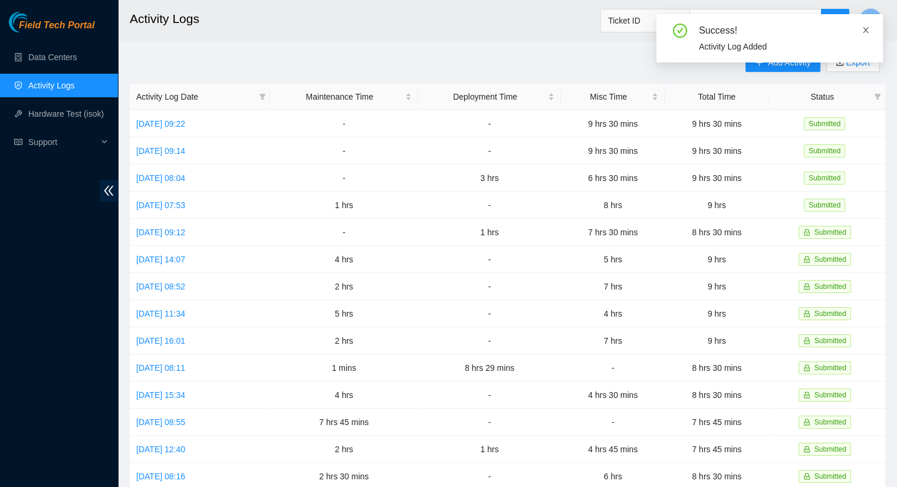
click at [866, 31] on icon "close" at bounding box center [866, 30] width 8 height 8
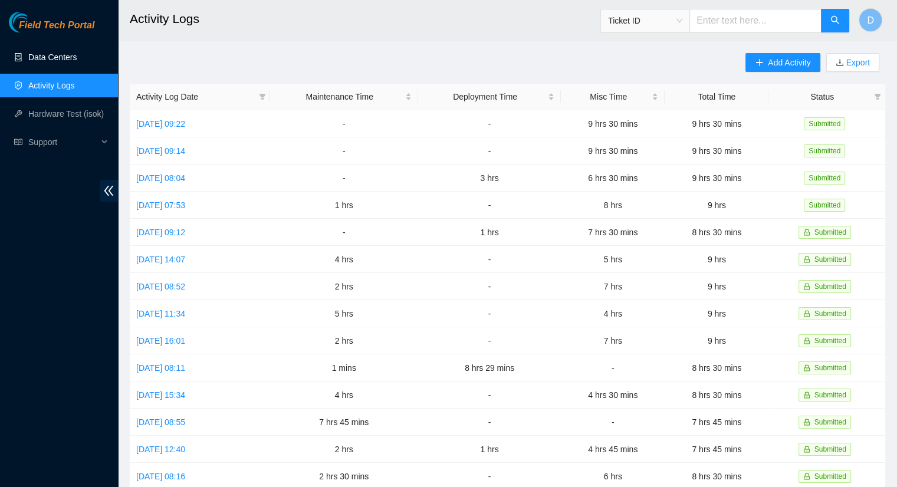
click at [42, 57] on link "Data Centers" at bounding box center [52, 57] width 48 height 9
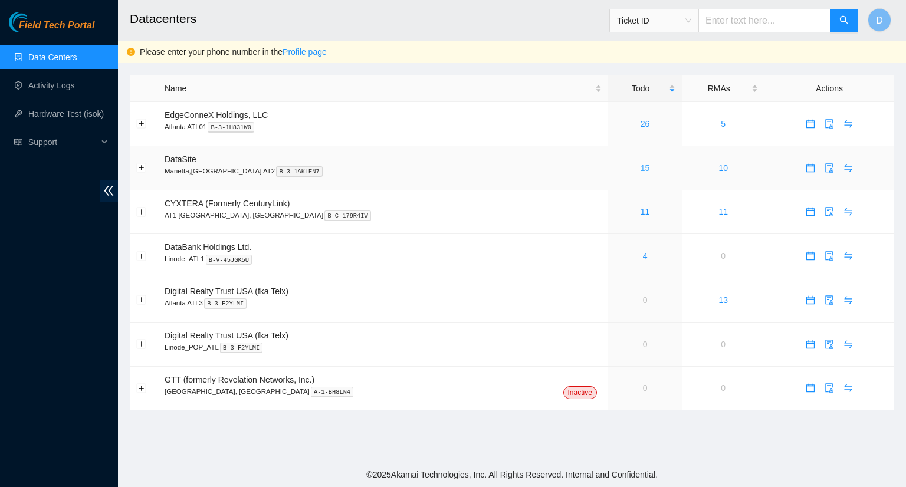
click at [641, 171] on link "15" at bounding box center [645, 167] width 9 height 9
